Goal: Browse casually: Explore the website without a specific task or goal

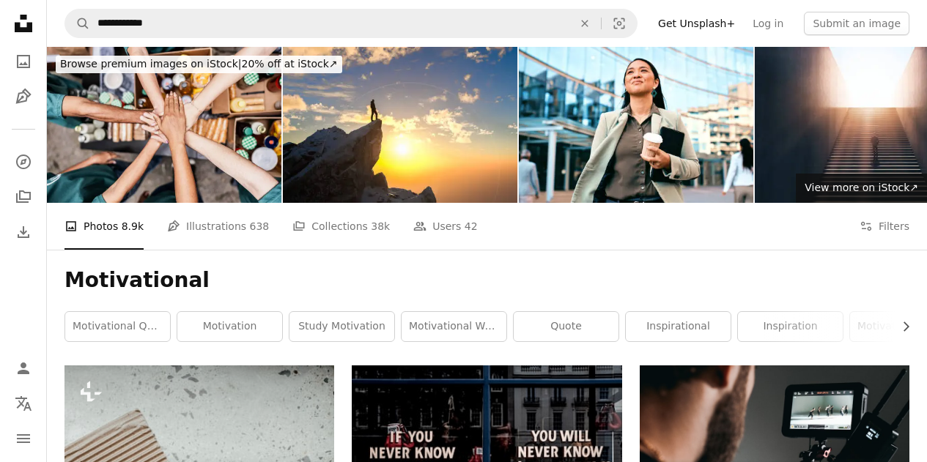
scroll to position [12620, 0]
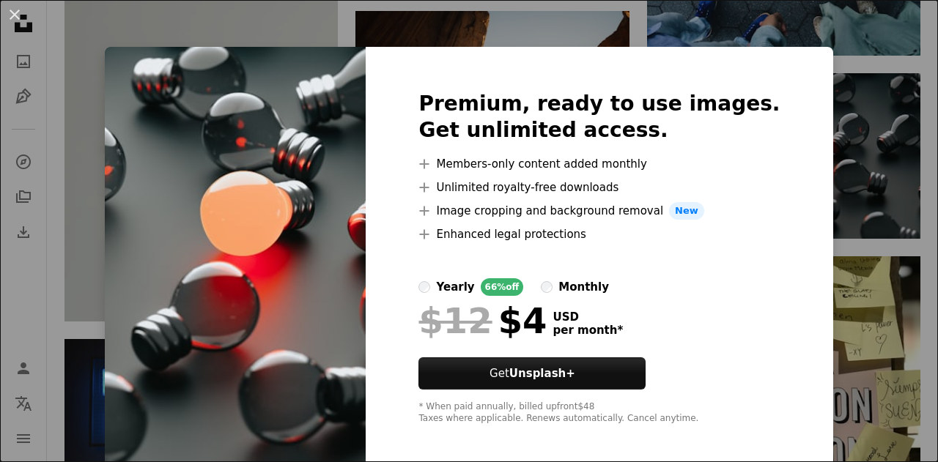
click at [220, 167] on img at bounding box center [235, 258] width 261 height 422
click at [18, 15] on button "An X shape" at bounding box center [15, 15] width 18 height 18
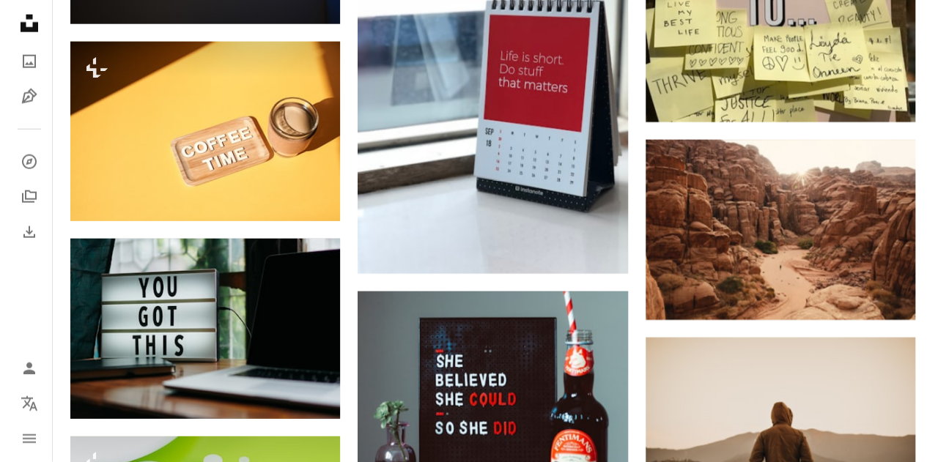
scroll to position [12960, 0]
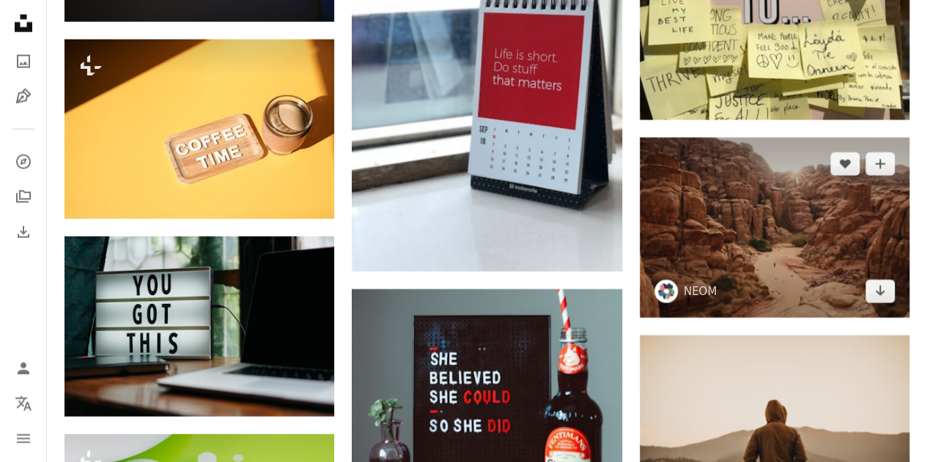
click at [834, 207] on img at bounding box center [775, 228] width 270 height 180
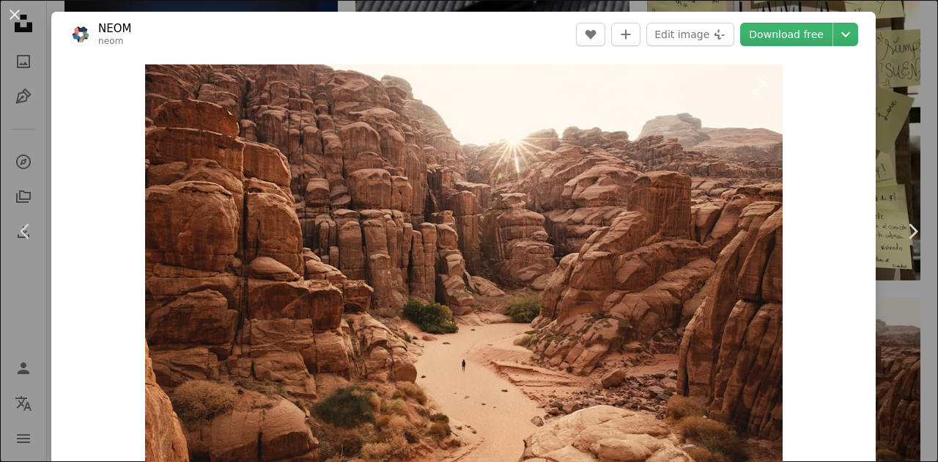
click at [506, 231] on img "Zoom in on this image" at bounding box center [464, 276] width 638 height 425
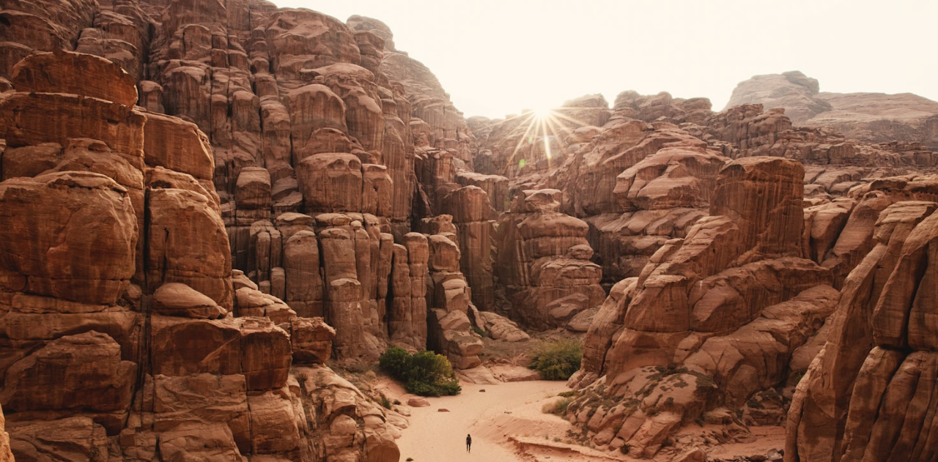
click at [506, 231] on img "Zoom out on this image" at bounding box center [468, 312] width 939 height 627
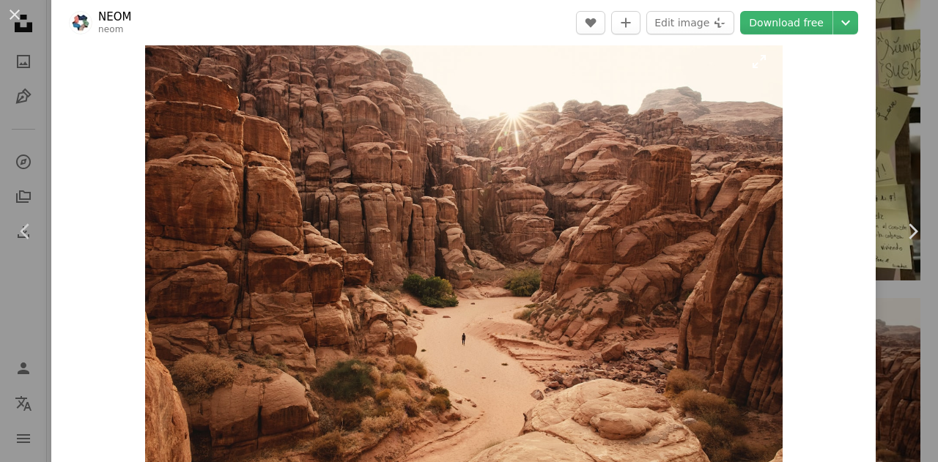
click at [447, 232] on img "Zoom in on this image" at bounding box center [464, 250] width 638 height 425
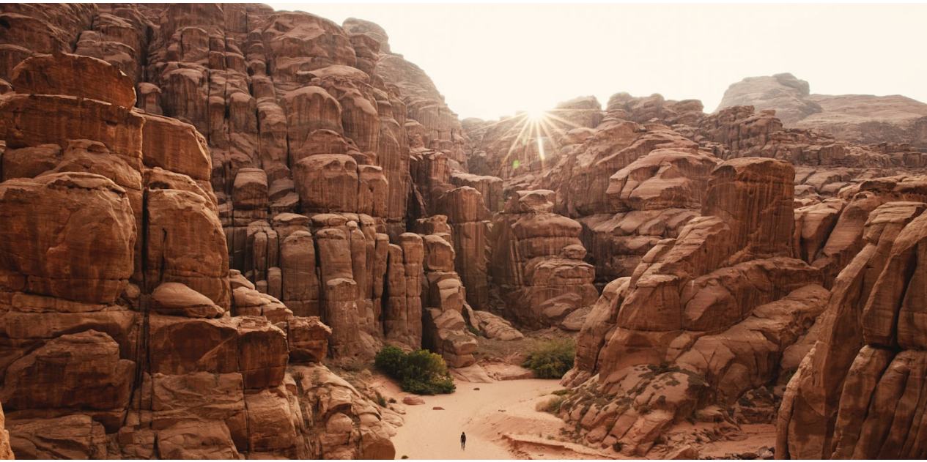
scroll to position [74, 0]
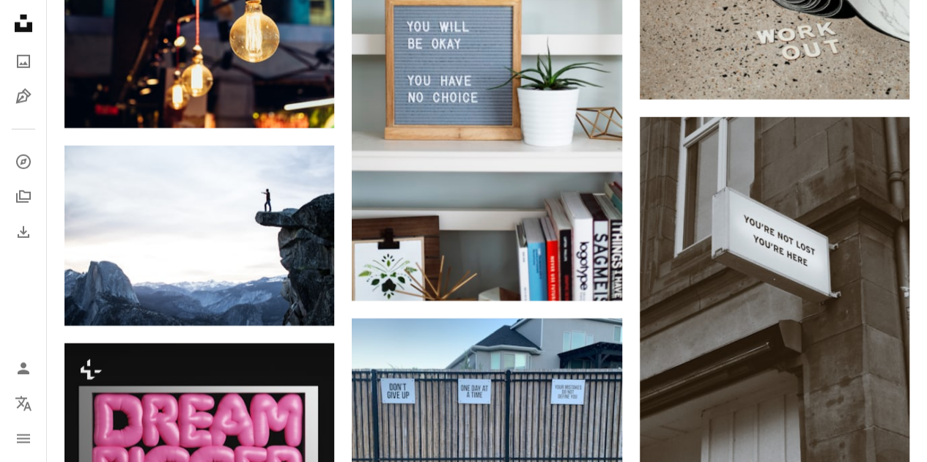
scroll to position [16076, 0]
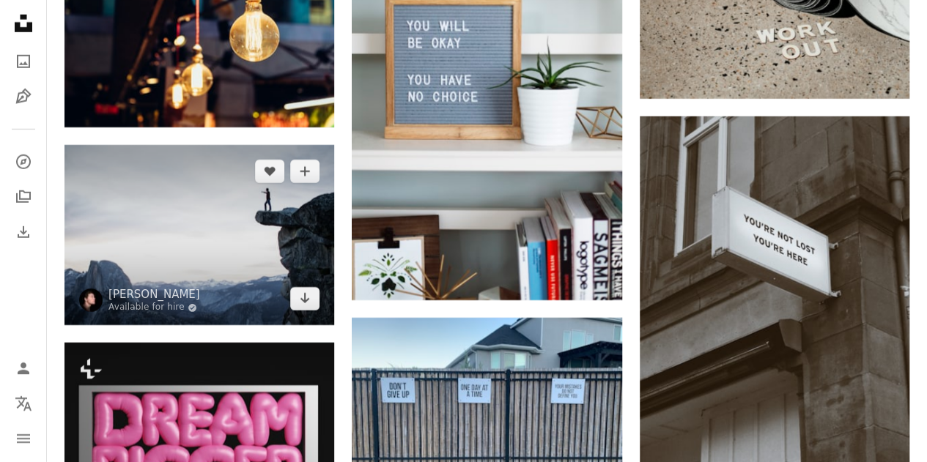
click at [204, 216] on img at bounding box center [199, 235] width 270 height 180
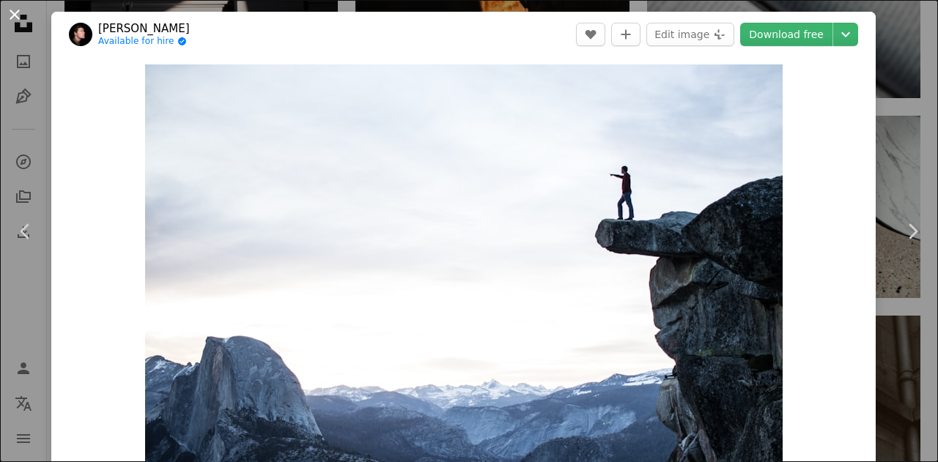
click at [21, 6] on button "An X shape" at bounding box center [15, 15] width 18 height 18
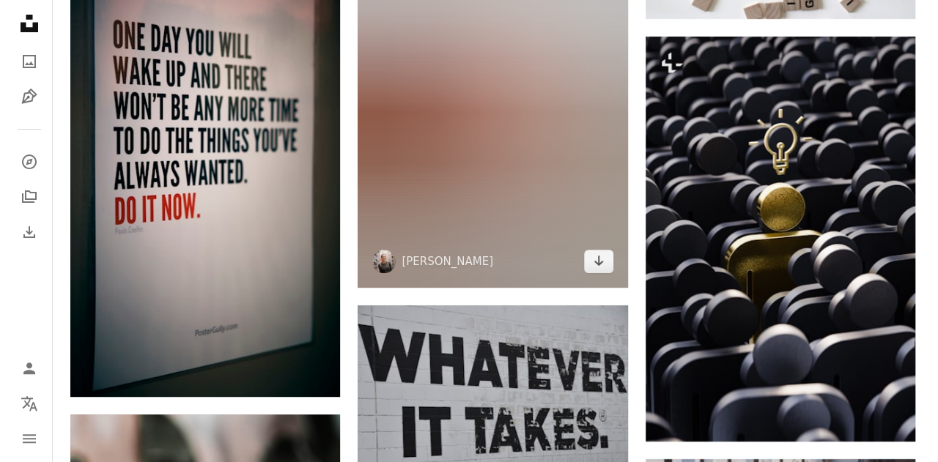
scroll to position [16746, 0]
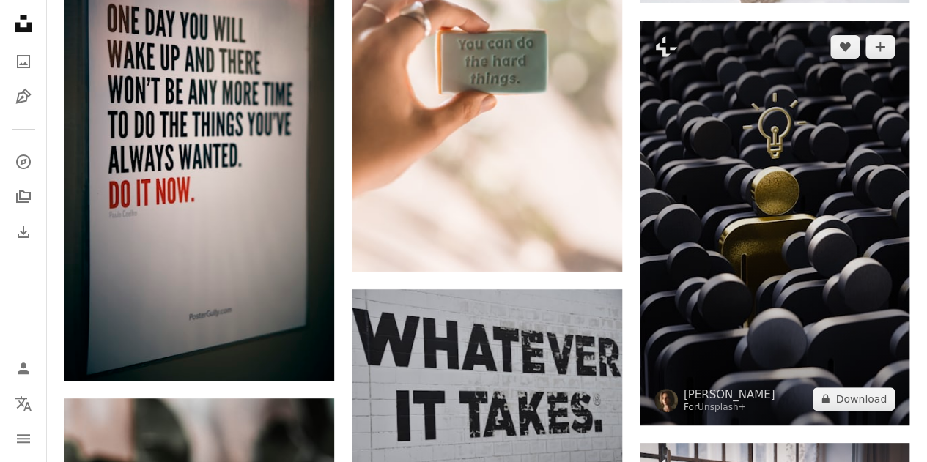
click at [793, 153] on img at bounding box center [775, 223] width 270 height 405
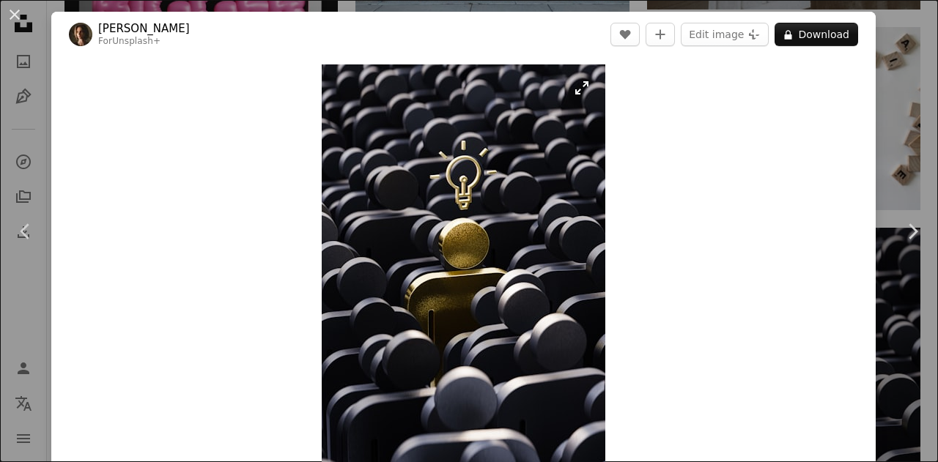
click at [398, 204] on img "Zoom in on this image" at bounding box center [464, 277] width 284 height 426
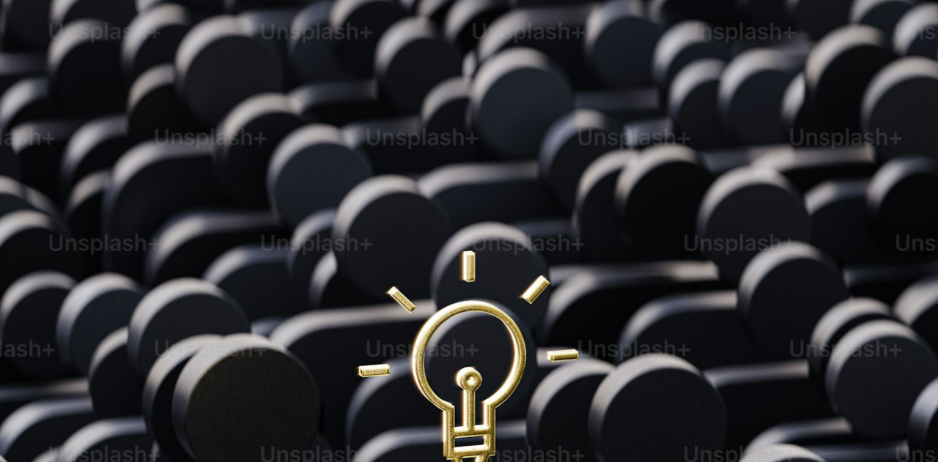
scroll to position [457, 0]
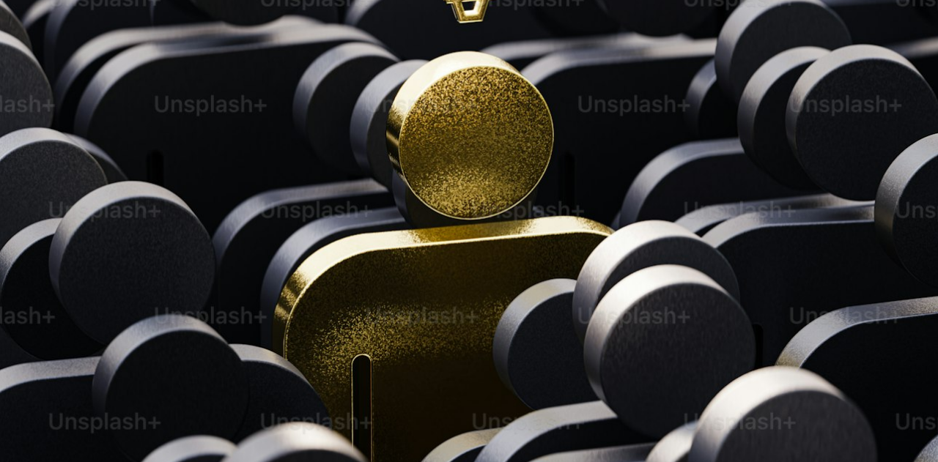
click at [398, 204] on img "Zoom out on this image" at bounding box center [468, 248] width 939 height 1410
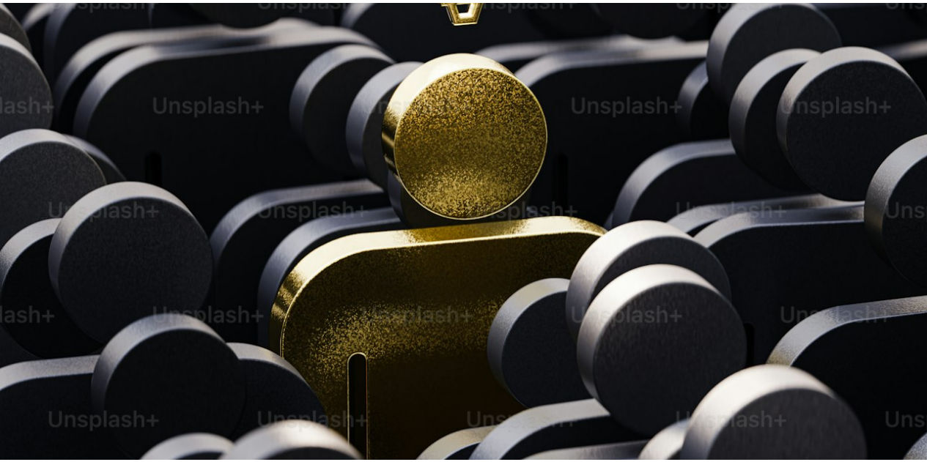
scroll to position [27, 0]
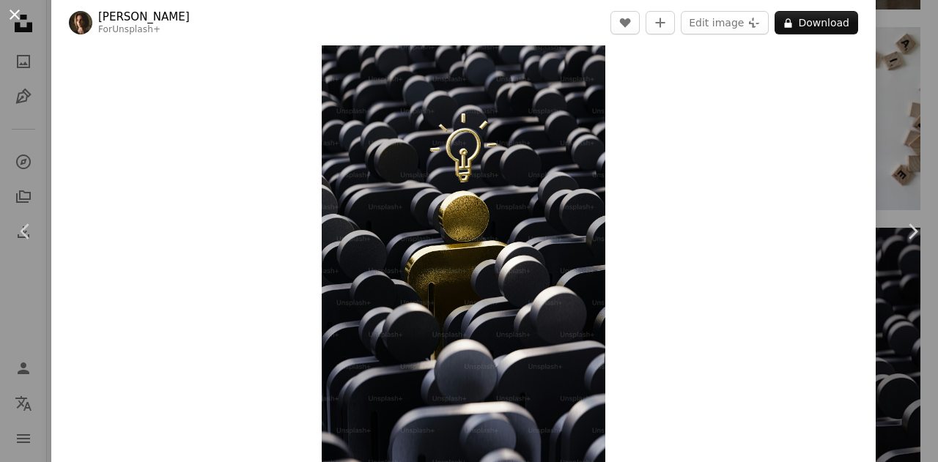
click at [13, 14] on button "An X shape" at bounding box center [15, 15] width 18 height 18
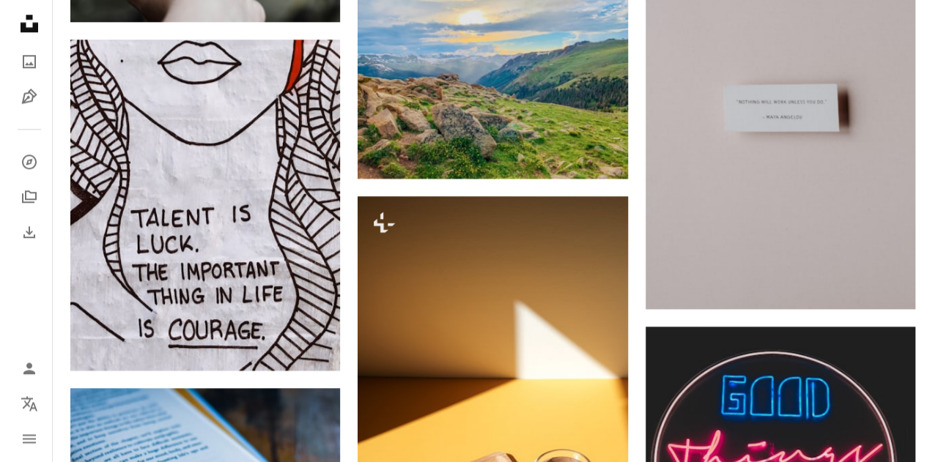
scroll to position [17484, 0]
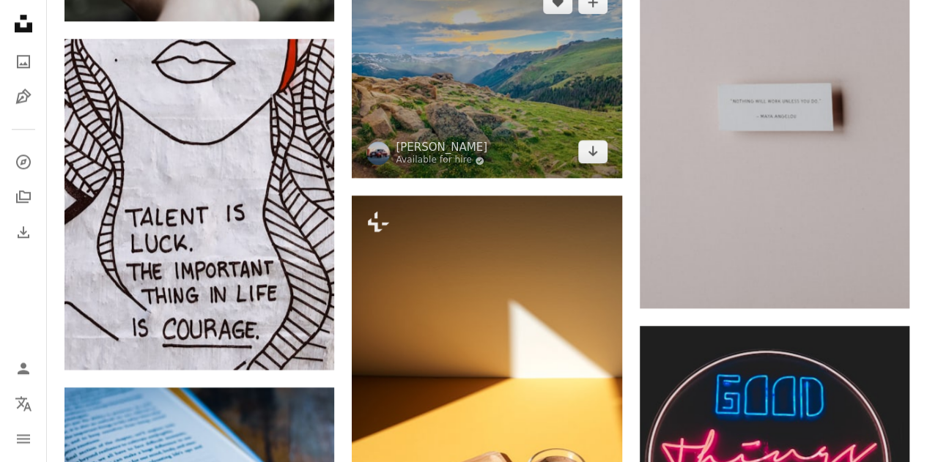
click at [466, 70] on img at bounding box center [487, 77] width 270 height 202
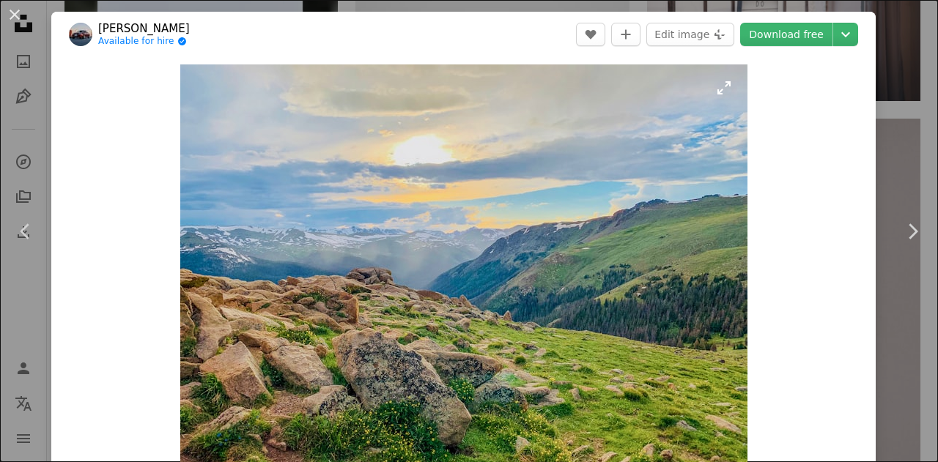
click at [431, 181] on img "Zoom in on this image" at bounding box center [463, 277] width 567 height 426
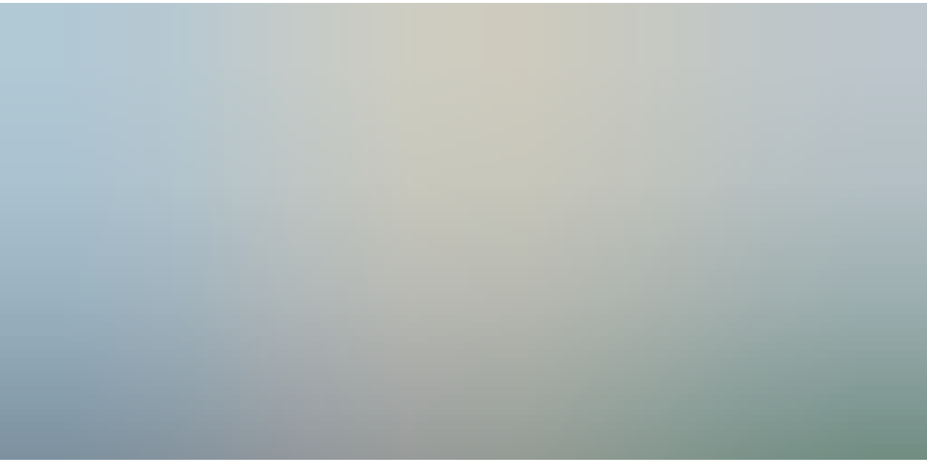
scroll to position [113, 0]
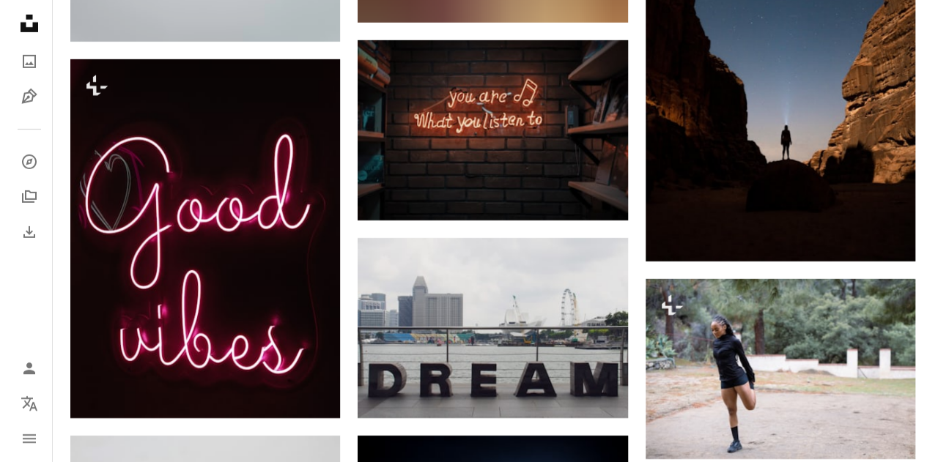
scroll to position [24594, 0]
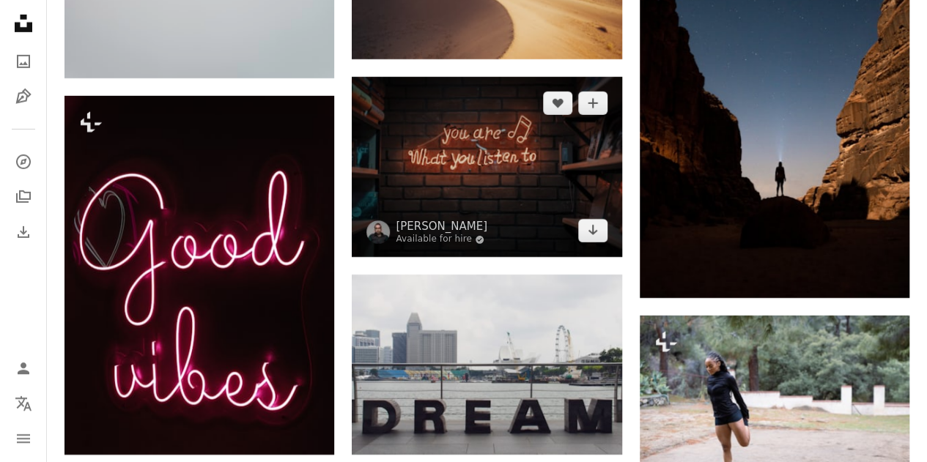
click at [473, 181] on img at bounding box center [487, 167] width 270 height 180
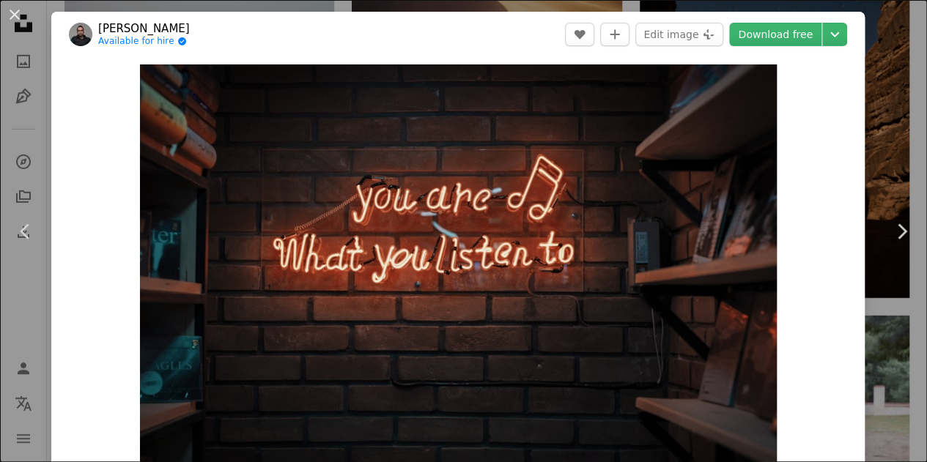
click at [473, 181] on img "Zoom in on this image" at bounding box center [458, 276] width 637 height 425
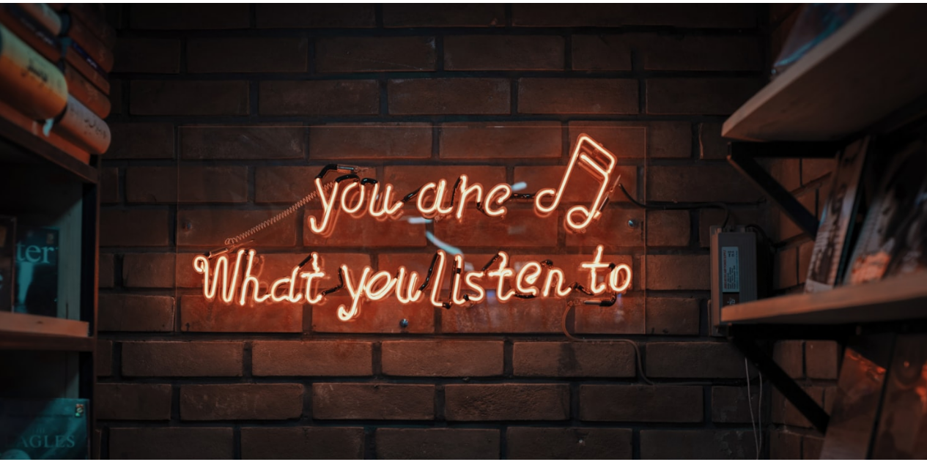
scroll to position [75, 0]
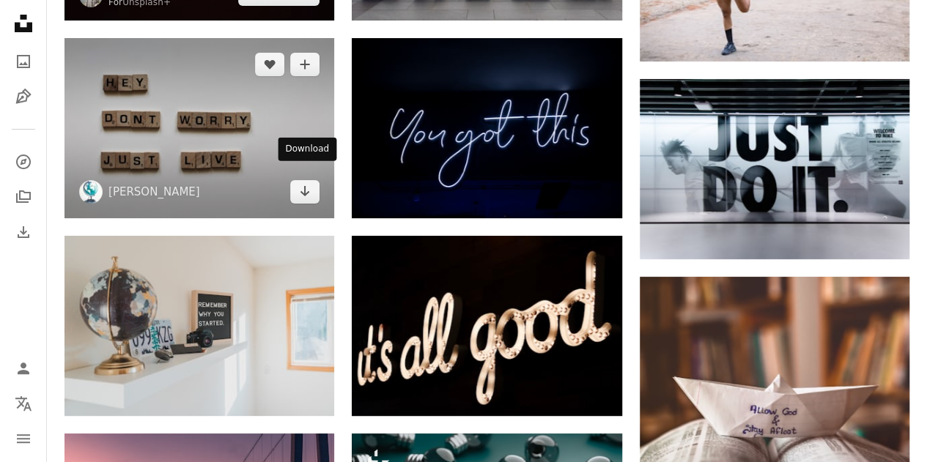
scroll to position [25063, 0]
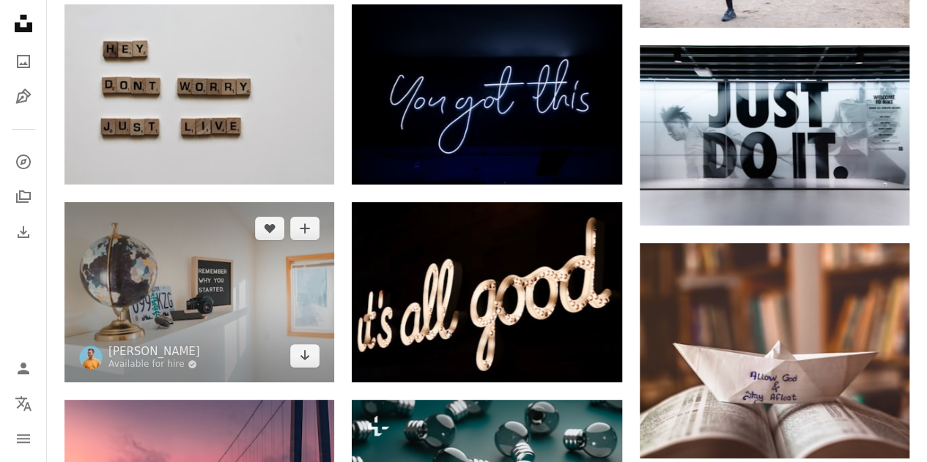
click at [189, 273] on img at bounding box center [199, 292] width 270 height 180
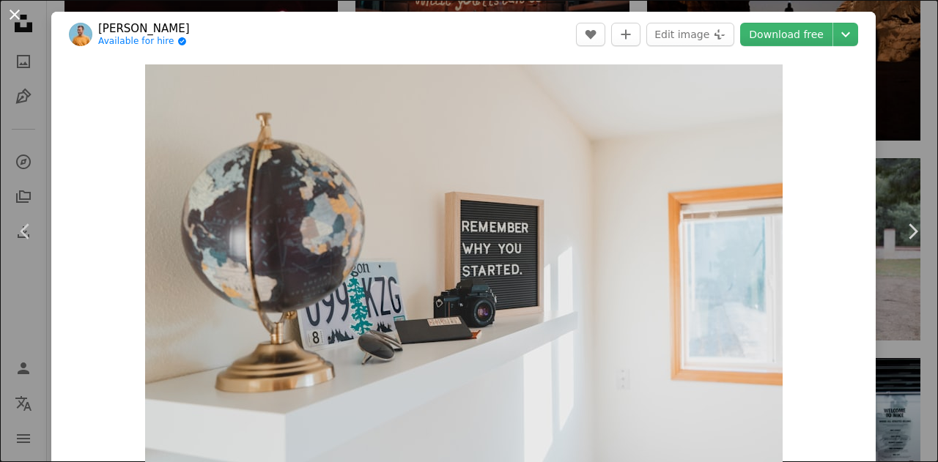
click at [10, 15] on button "An X shape" at bounding box center [15, 15] width 18 height 18
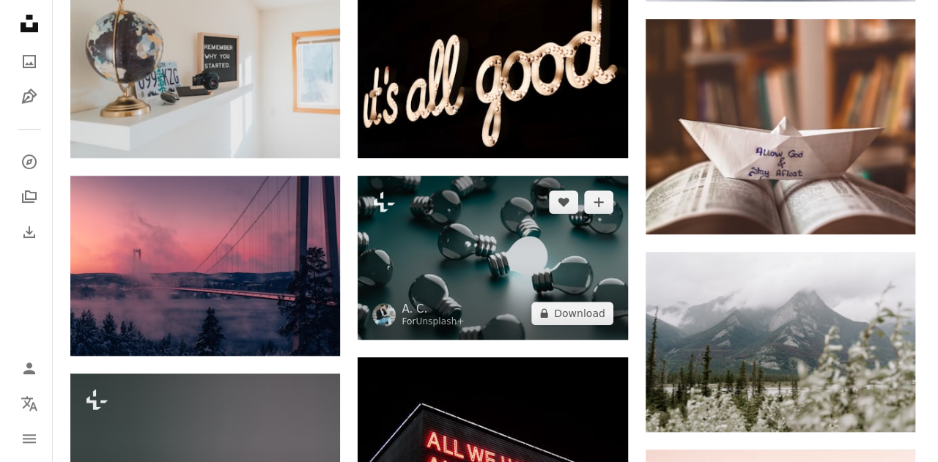
scroll to position [25286, 0]
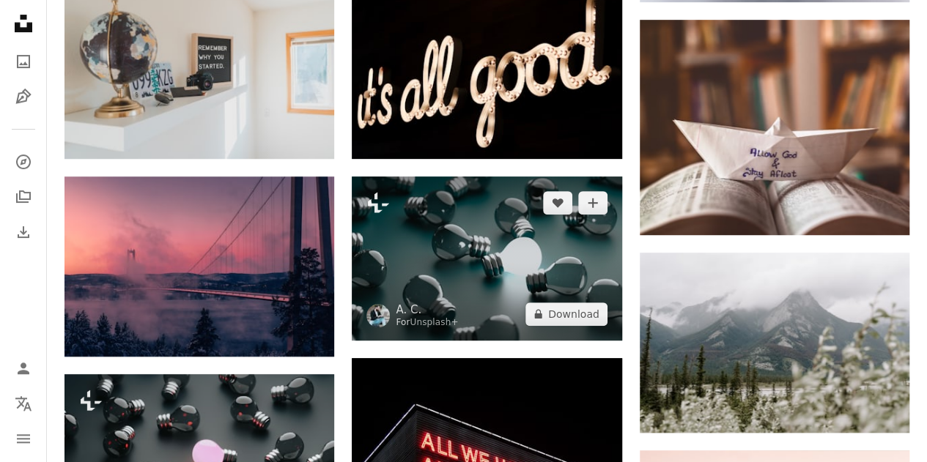
click at [530, 254] on img at bounding box center [487, 259] width 270 height 164
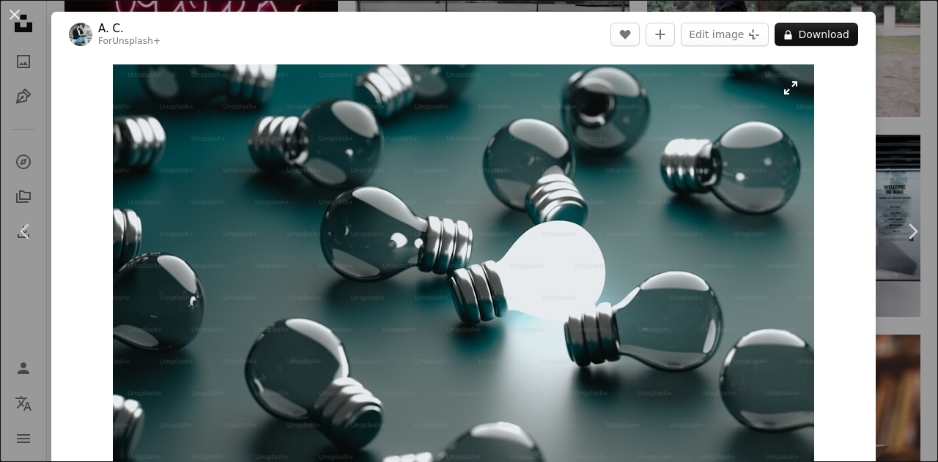
click at [530, 254] on img "Zoom in on this image" at bounding box center [463, 276] width 701 height 425
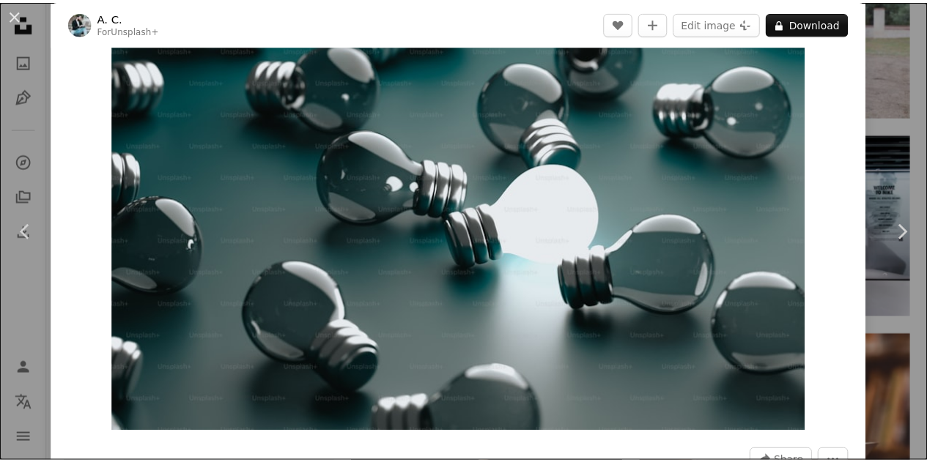
scroll to position [61, 0]
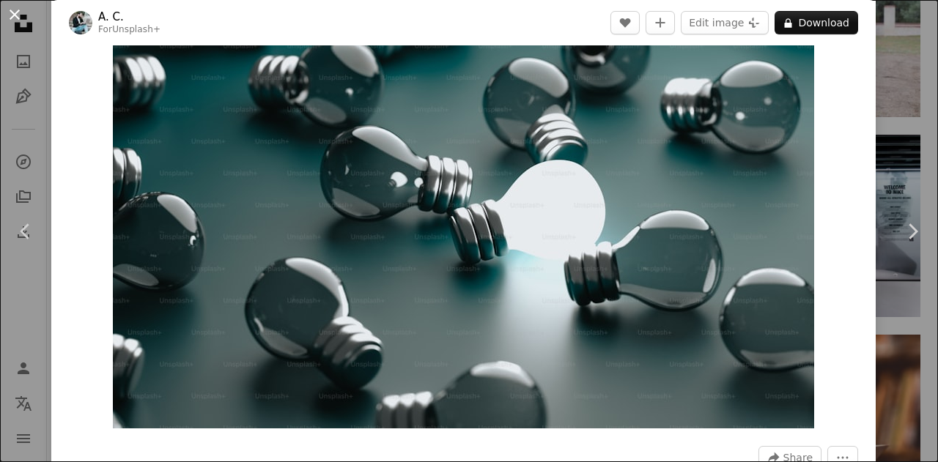
click at [13, 17] on button "An X shape" at bounding box center [15, 15] width 18 height 18
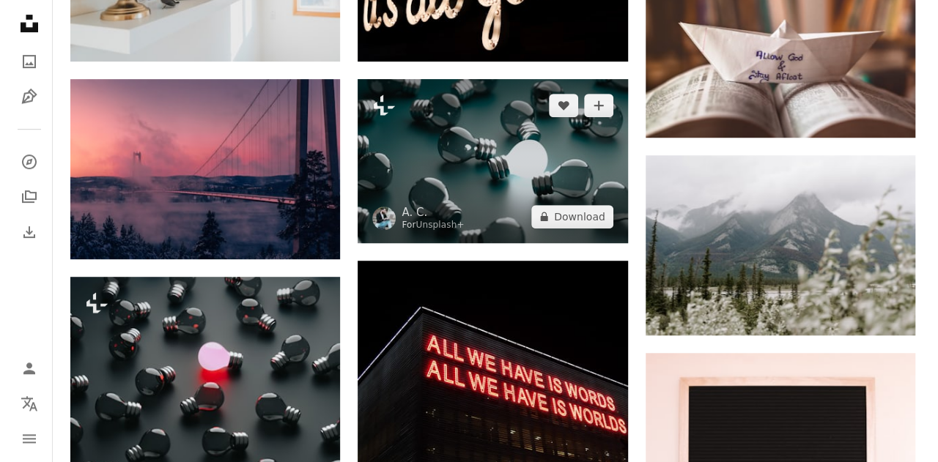
scroll to position [25384, 0]
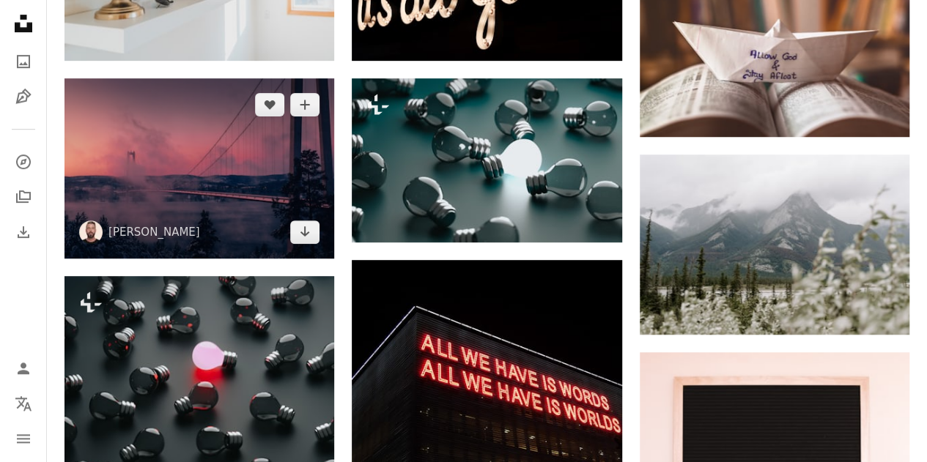
click at [210, 144] on img at bounding box center [199, 168] width 270 height 180
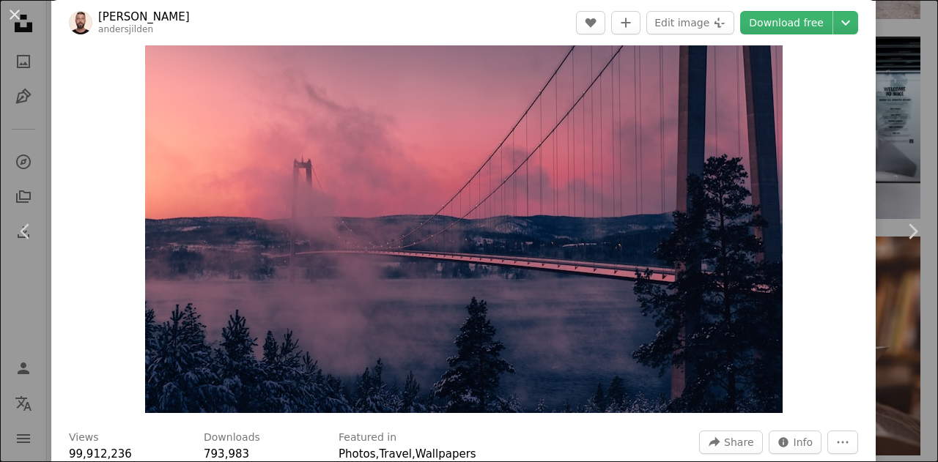
scroll to position [77, 0]
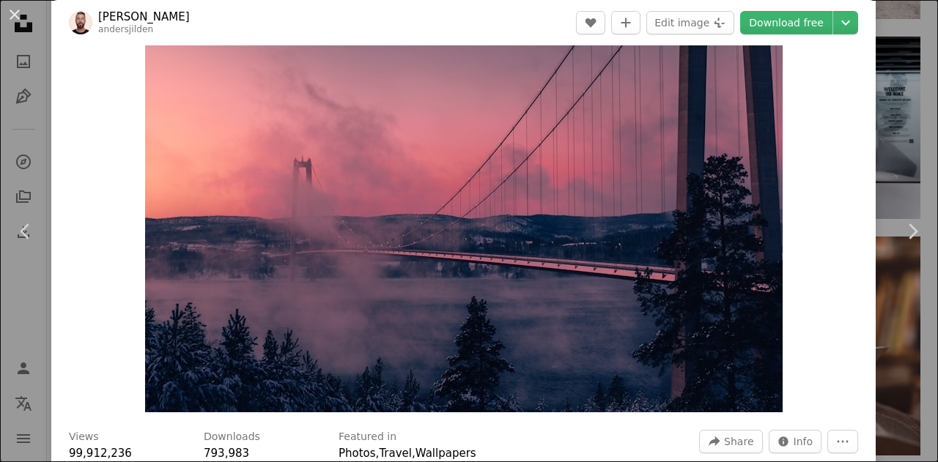
click at [428, 251] on img "Zoom in on this image" at bounding box center [464, 200] width 638 height 425
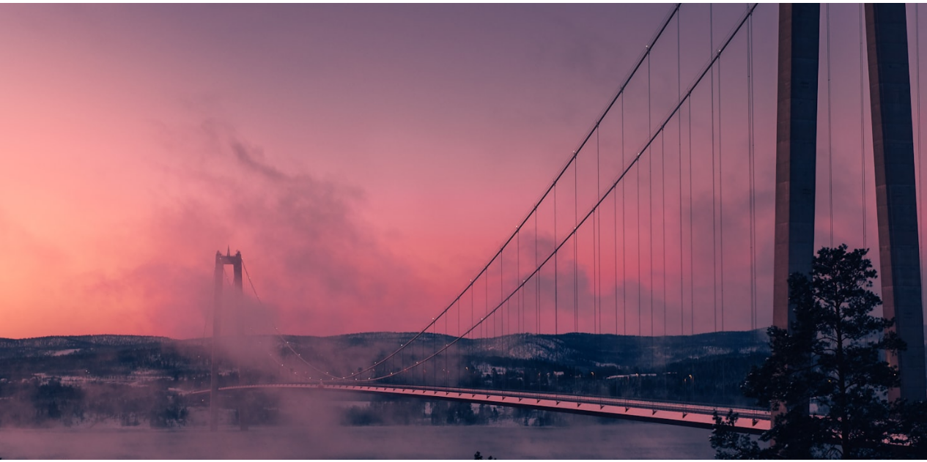
scroll to position [74, 0]
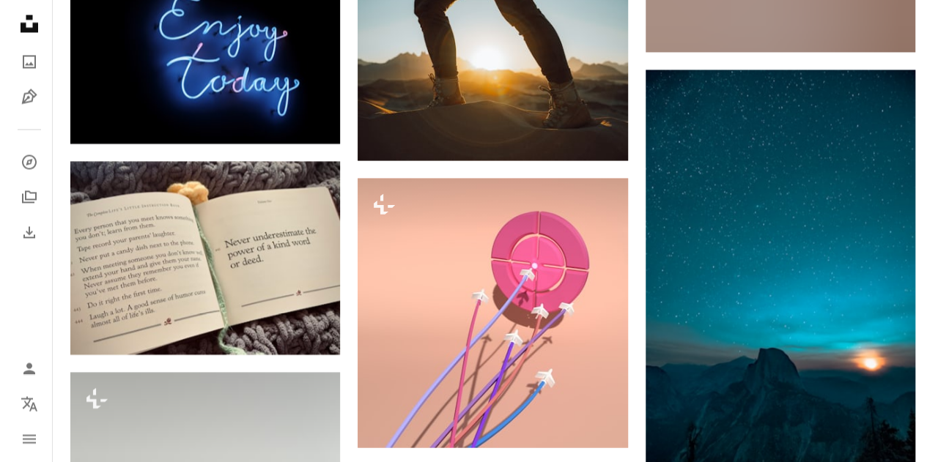
scroll to position [26257, 0]
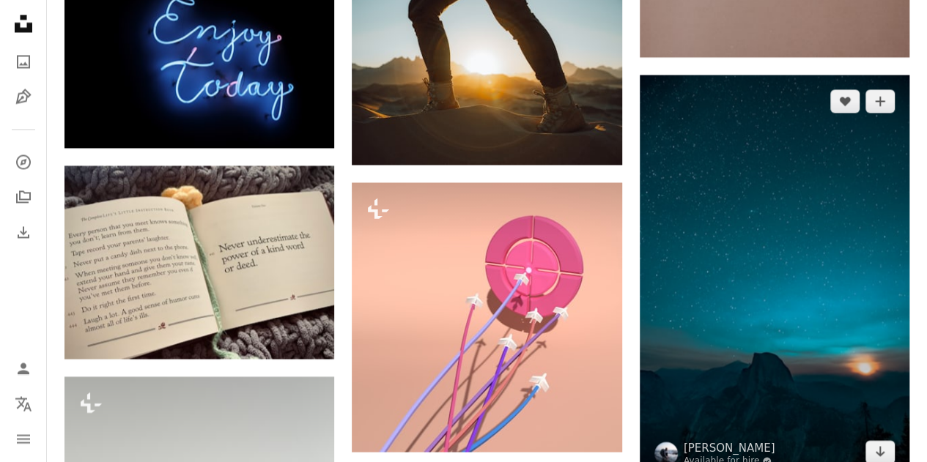
click at [831, 218] on img at bounding box center [775, 277] width 270 height 404
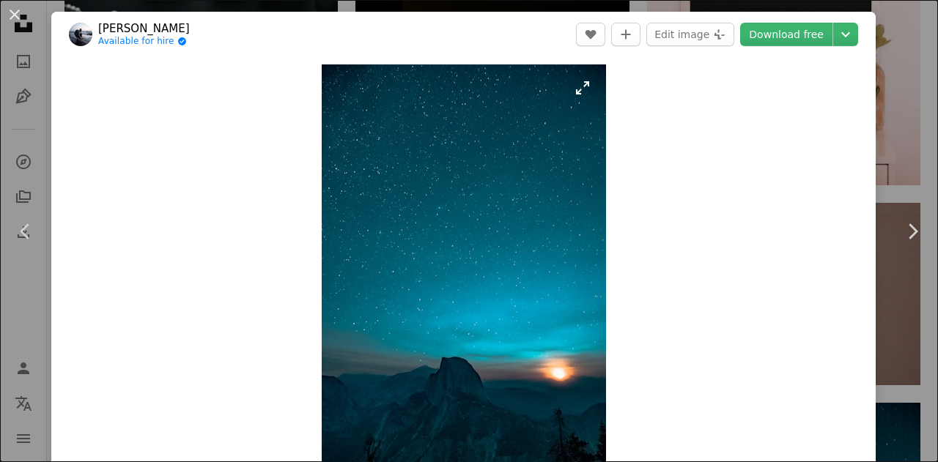
click at [446, 314] on img "Zoom in on this image" at bounding box center [464, 277] width 284 height 426
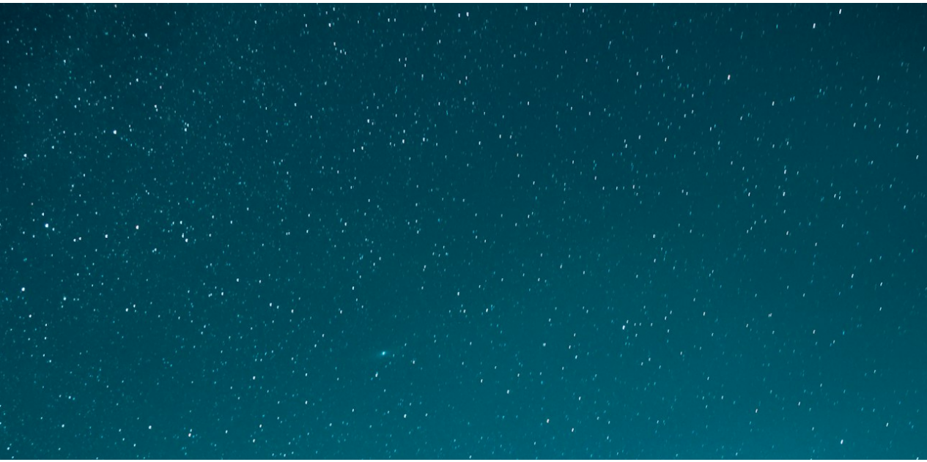
scroll to position [111, 0]
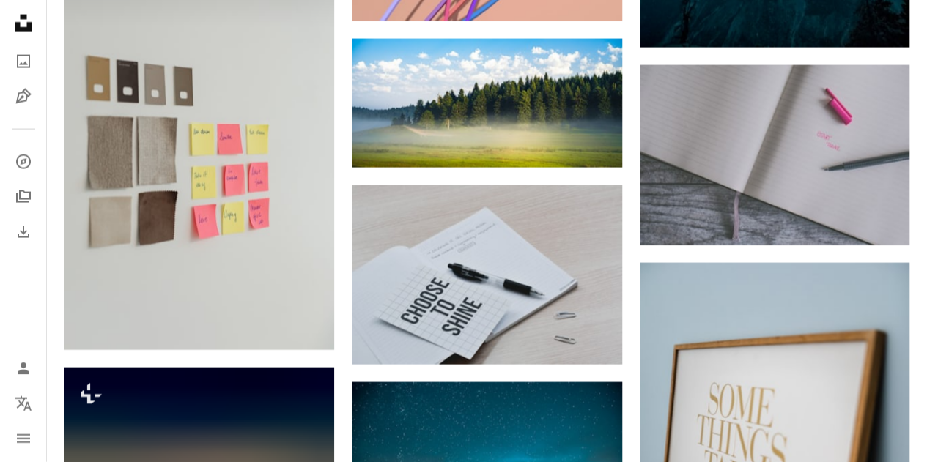
scroll to position [26686, 0]
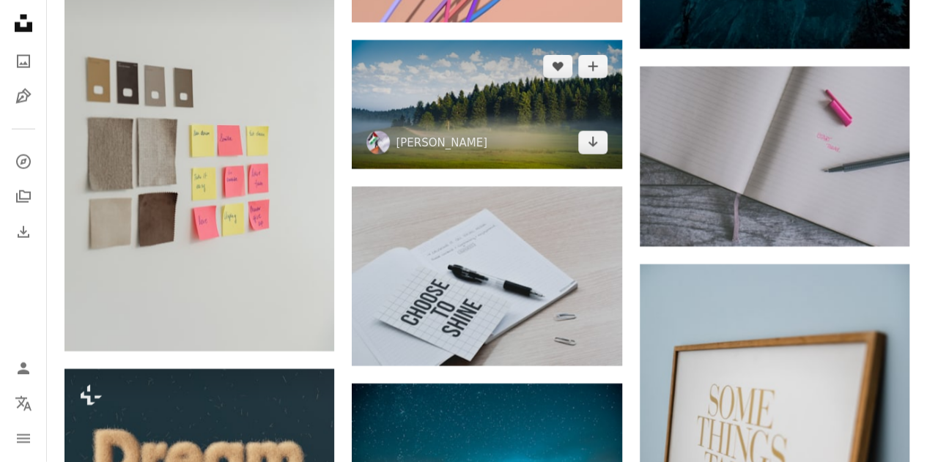
click at [459, 102] on img at bounding box center [487, 104] width 270 height 129
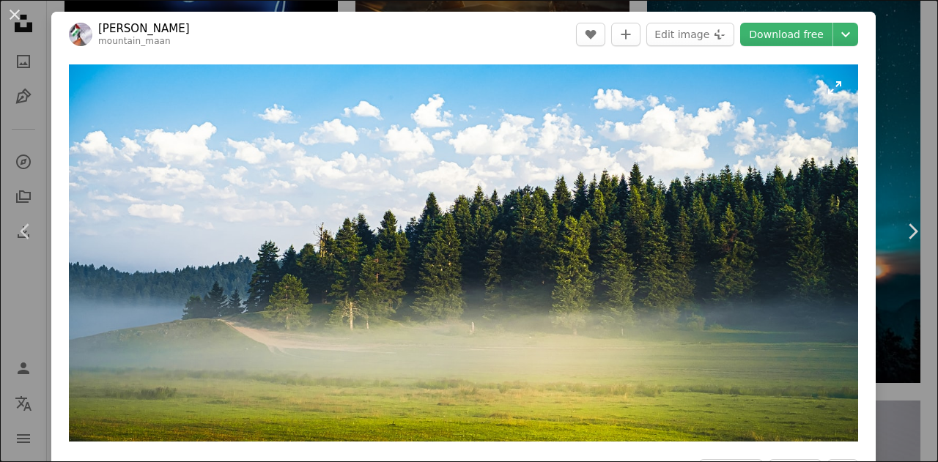
click at [415, 180] on img "Zoom in on this image" at bounding box center [463, 252] width 789 height 377
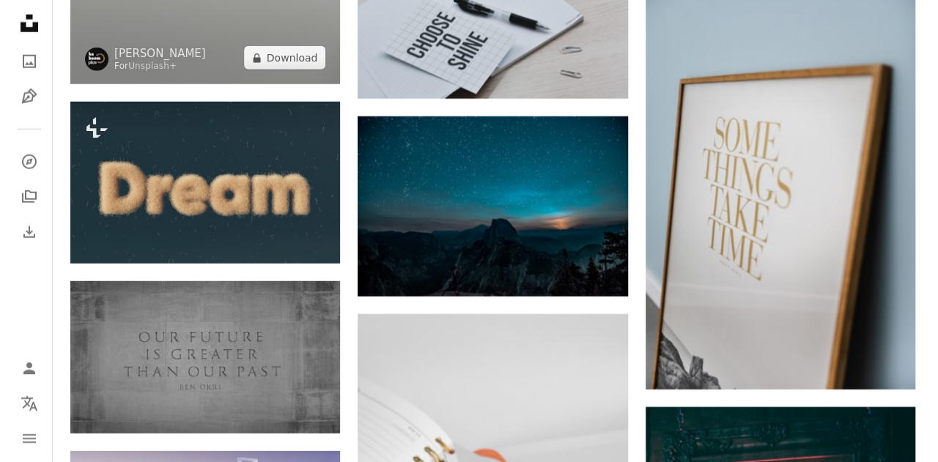
scroll to position [26956, 0]
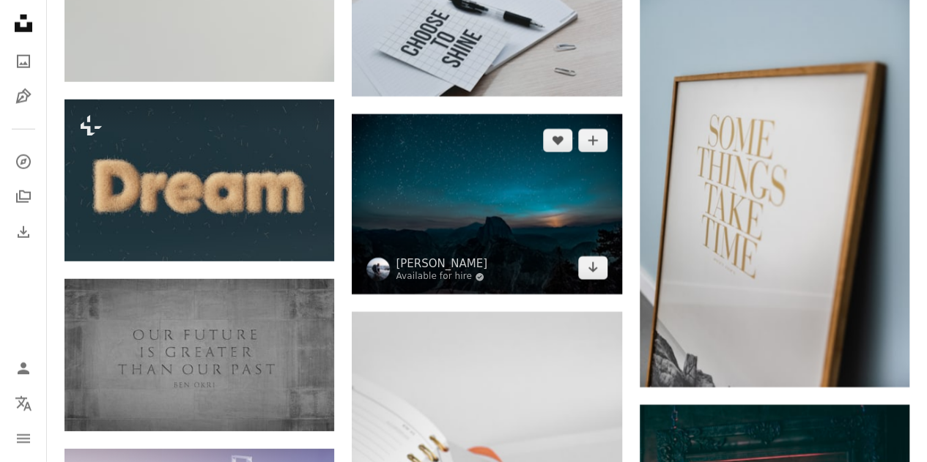
click at [489, 209] on img at bounding box center [487, 204] width 270 height 180
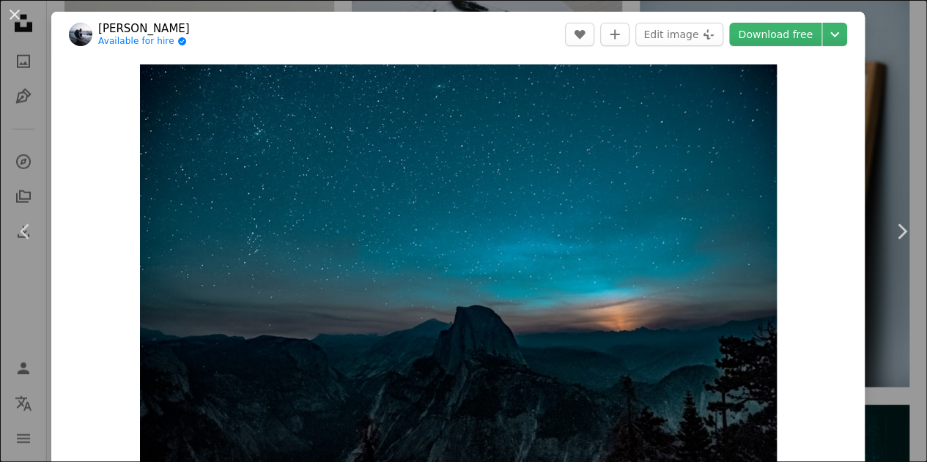
click at [489, 209] on img "Zoom in on this image" at bounding box center [458, 276] width 637 height 425
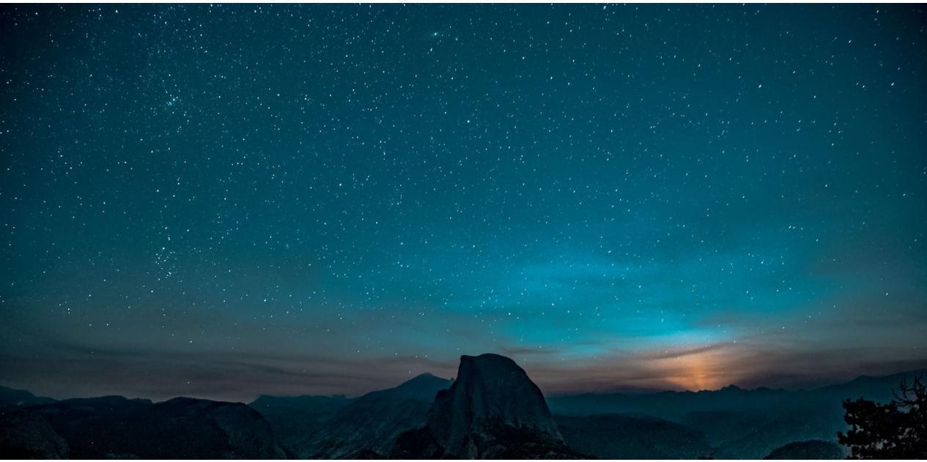
scroll to position [75, 0]
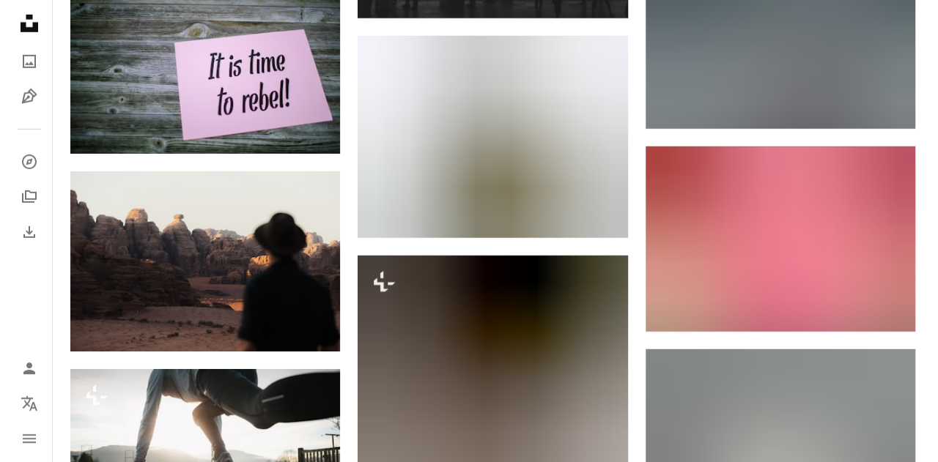
scroll to position [30119, 0]
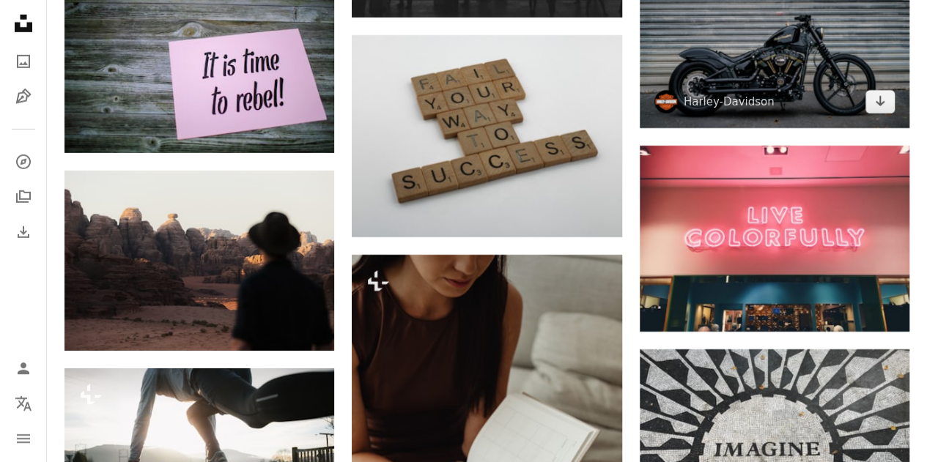
click at [772, 52] on img at bounding box center [775, 38] width 270 height 180
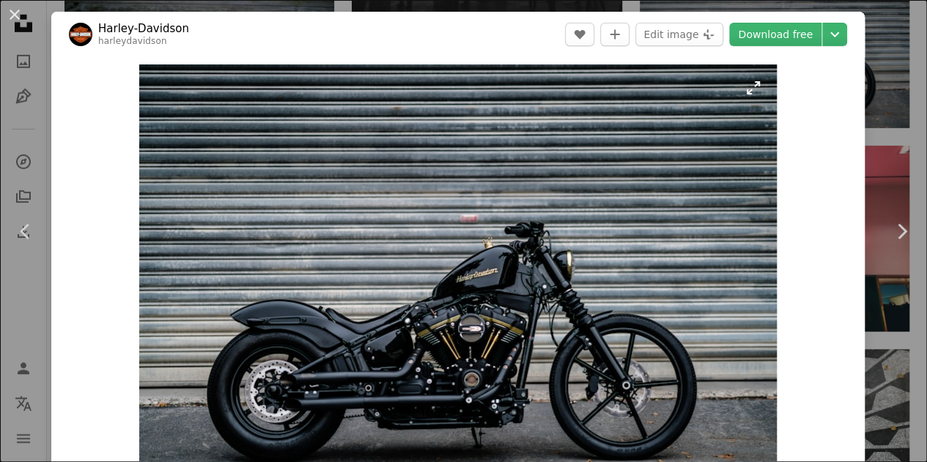
click at [489, 228] on img "Zoom in on this image" at bounding box center [458, 276] width 638 height 425
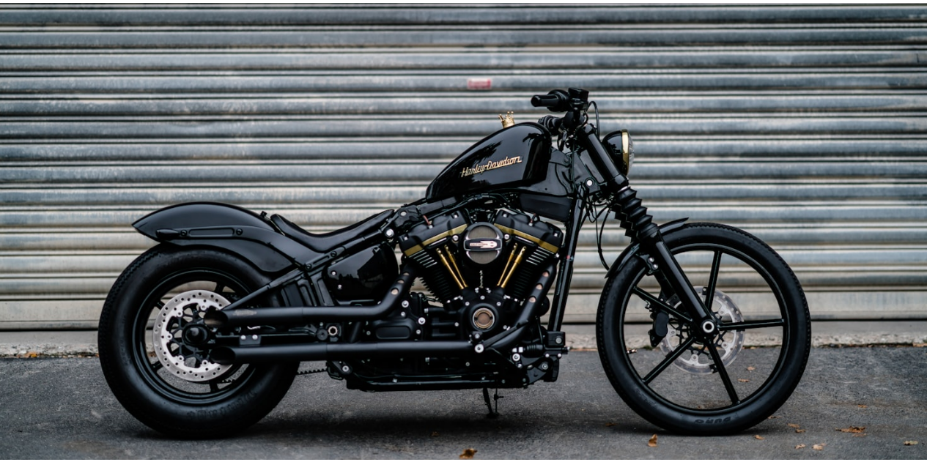
scroll to position [147, 0]
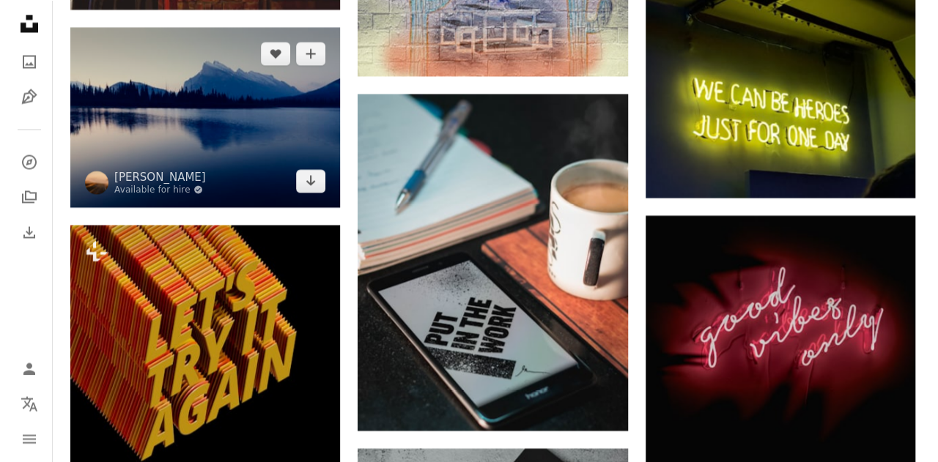
scroll to position [34717, 0]
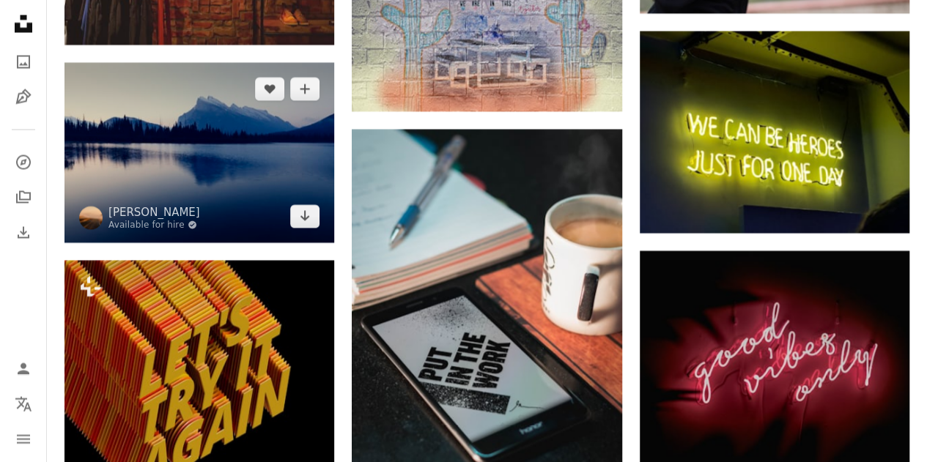
click at [191, 119] on img at bounding box center [199, 152] width 270 height 180
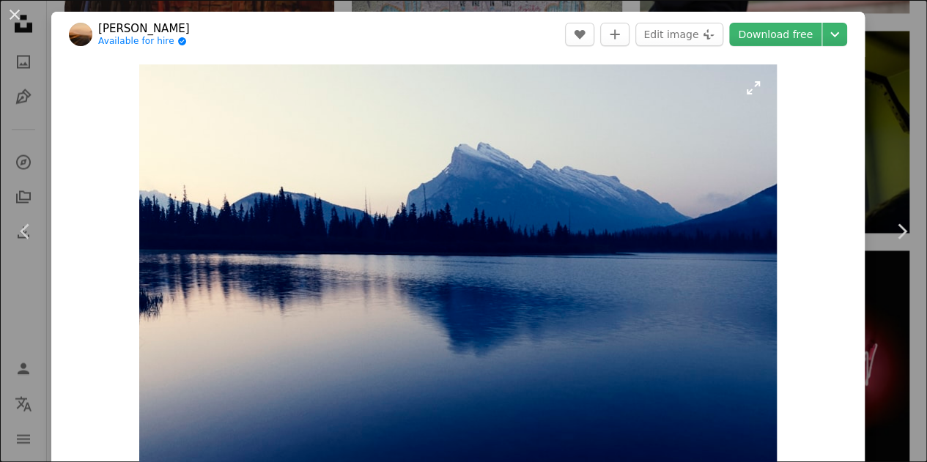
click at [426, 238] on img "Zoom in on this image" at bounding box center [458, 276] width 638 height 425
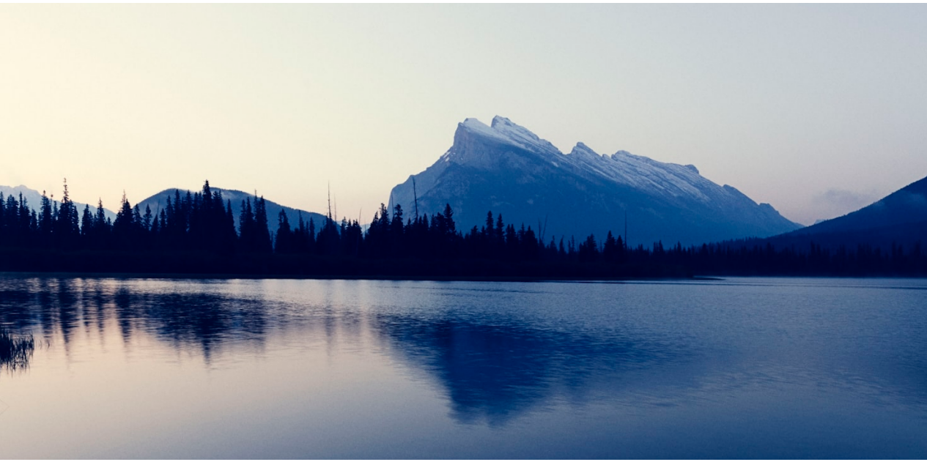
scroll to position [74, 0]
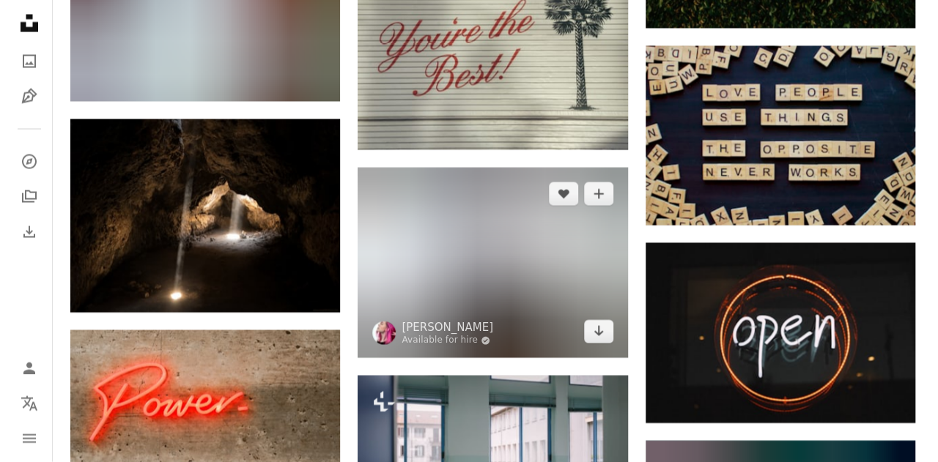
scroll to position [37675, 0]
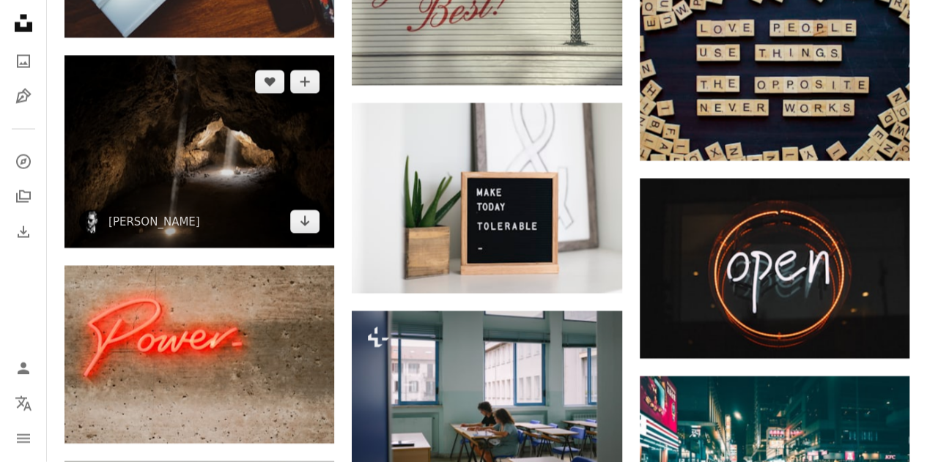
click at [210, 108] on img at bounding box center [199, 152] width 270 height 193
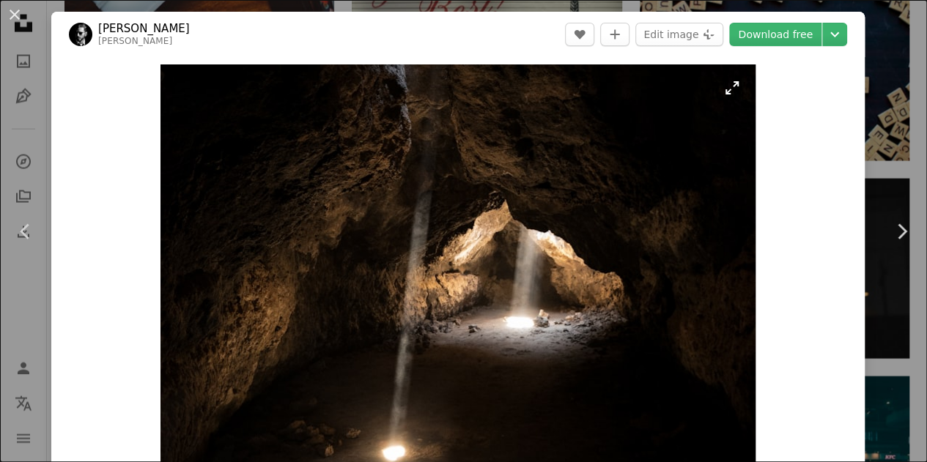
click at [479, 199] on img "Zoom in on this image" at bounding box center [457, 276] width 595 height 425
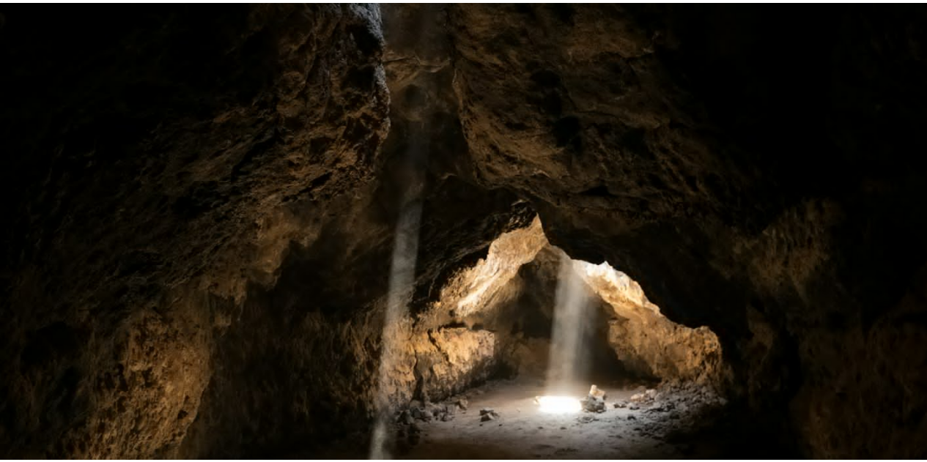
scroll to position [97, 0]
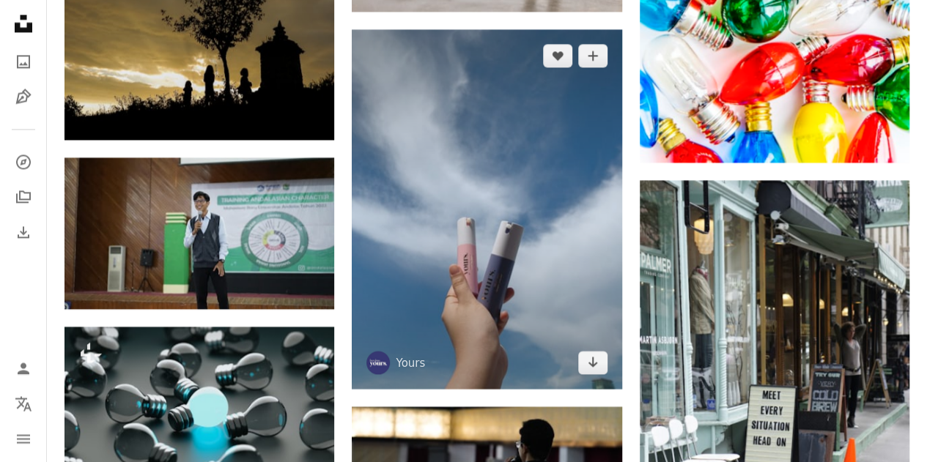
scroll to position [51158, 0]
